Goal: Task Accomplishment & Management: Manage account settings

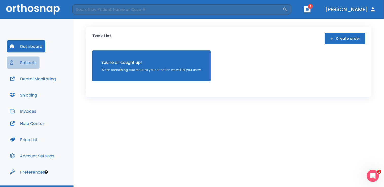
click at [28, 63] on button "Patients" at bounding box center [23, 63] width 33 height 12
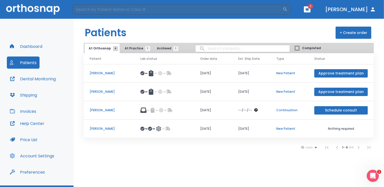
click at [341, 112] on button "Schedule consult" at bounding box center [341, 110] width 54 height 8
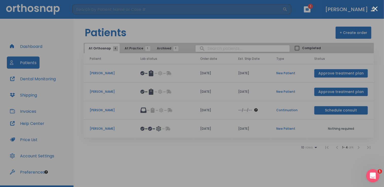
click at [372, 175] on icon "Open Intercom Messenger" at bounding box center [372, 175] width 8 height 8
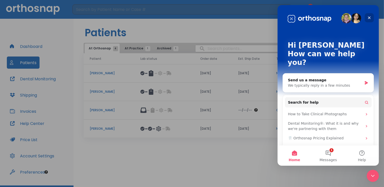
click at [369, 17] on icon "Close" at bounding box center [369, 17] width 3 height 3
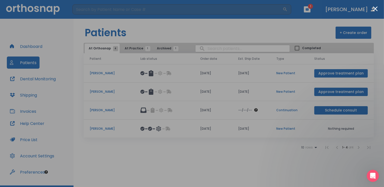
click at [52, 107] on div at bounding box center [192, 93] width 384 height 187
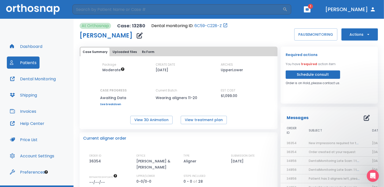
click at [27, 63] on button "Patients" at bounding box center [23, 63] width 33 height 12
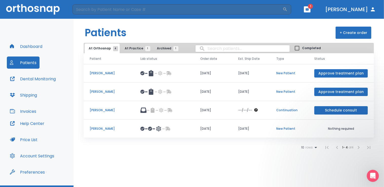
click at [100, 109] on p "[PERSON_NAME]" at bounding box center [109, 110] width 39 height 5
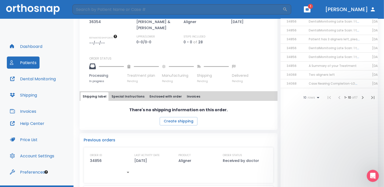
scroll to position [139, 0]
click at [346, 85] on span "Case Nearing Completion-LOWER" at bounding box center [335, 84] width 53 height 4
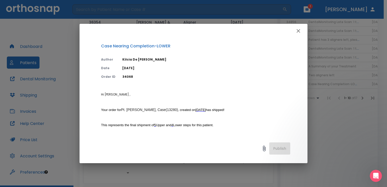
click at [299, 29] on icon "button" at bounding box center [299, 31] width 6 height 6
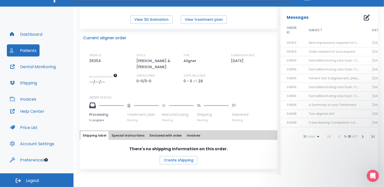
scroll to position [87, 0]
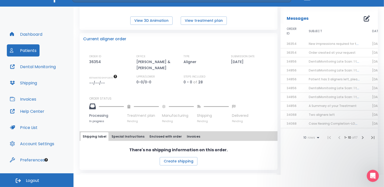
click at [324, 53] on span "Order created at your request" at bounding box center [332, 52] width 47 height 4
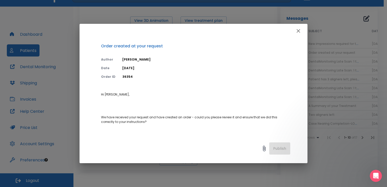
click at [299, 30] on icon "button" at bounding box center [299, 31] width 6 height 6
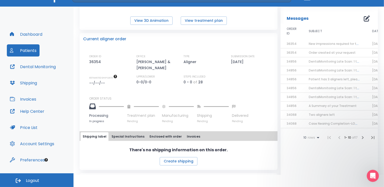
click at [343, 42] on span "New impressions required for the next order!" at bounding box center [343, 44] width 69 height 4
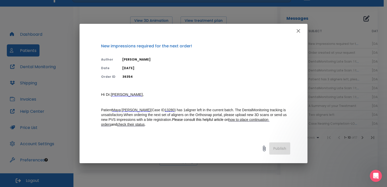
click at [297, 32] on icon "button" at bounding box center [299, 31] width 4 height 4
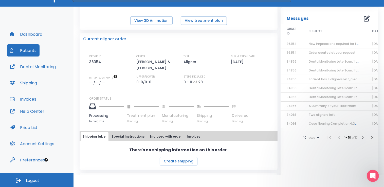
click at [340, 61] on span "DentalMonitoring Late Scan: 1 to 2 Weeks Notification" at bounding box center [350, 61] width 83 height 4
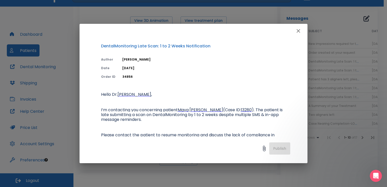
click at [300, 30] on icon "button" at bounding box center [299, 31] width 6 height 6
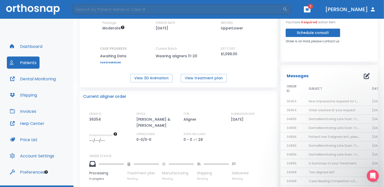
scroll to position [0, 0]
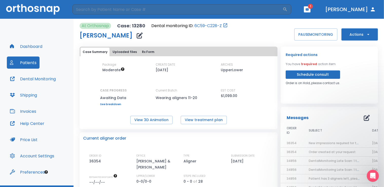
click at [229, 123] on div "View 3D Animation View treatment plan" at bounding box center [179, 120] width 198 height 8
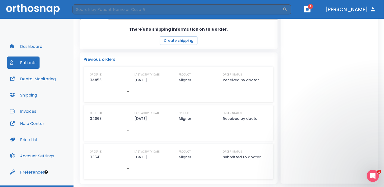
scroll to position [12, 0]
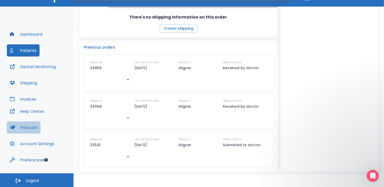
click at [36, 128] on button "Price List" at bounding box center [24, 127] width 34 height 12
